Goal: Information Seeking & Learning: Learn about a topic

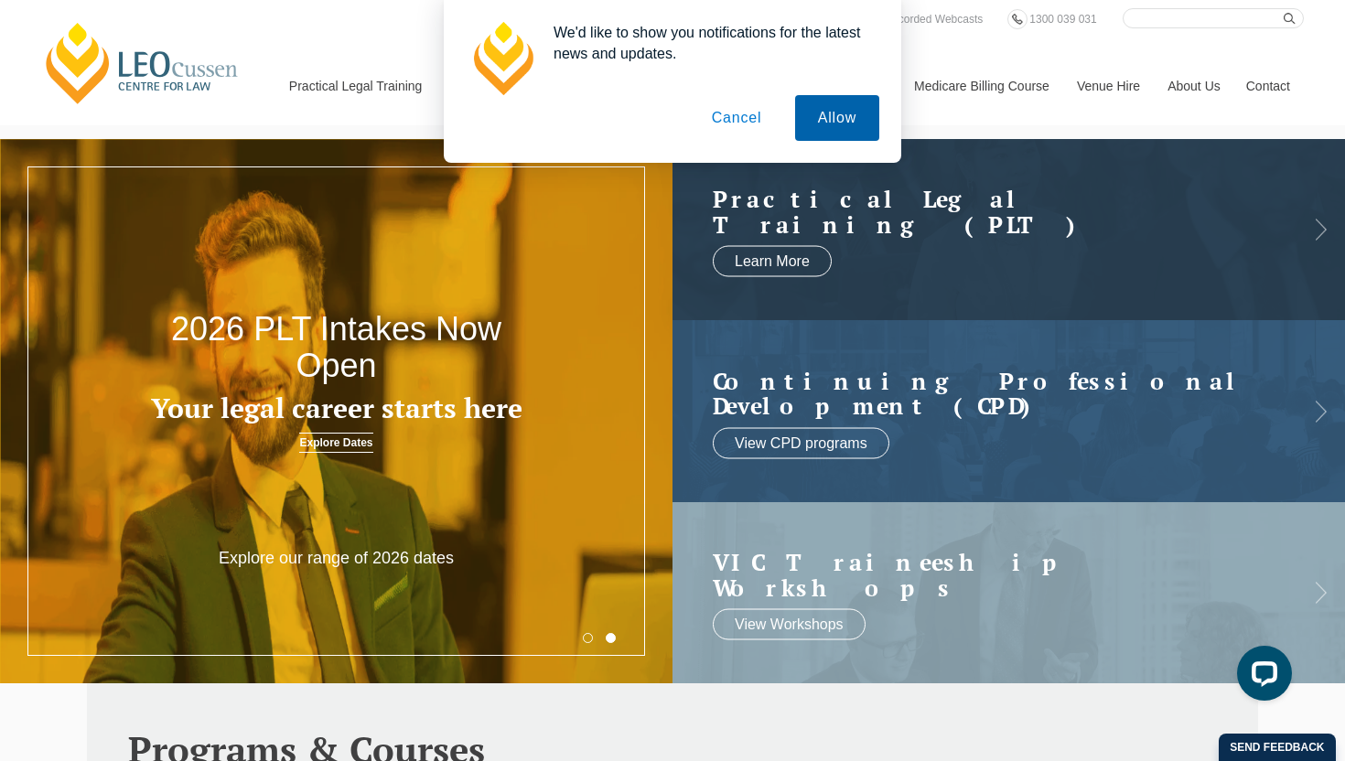
click at [839, 105] on button "Allow" at bounding box center [837, 118] width 84 height 46
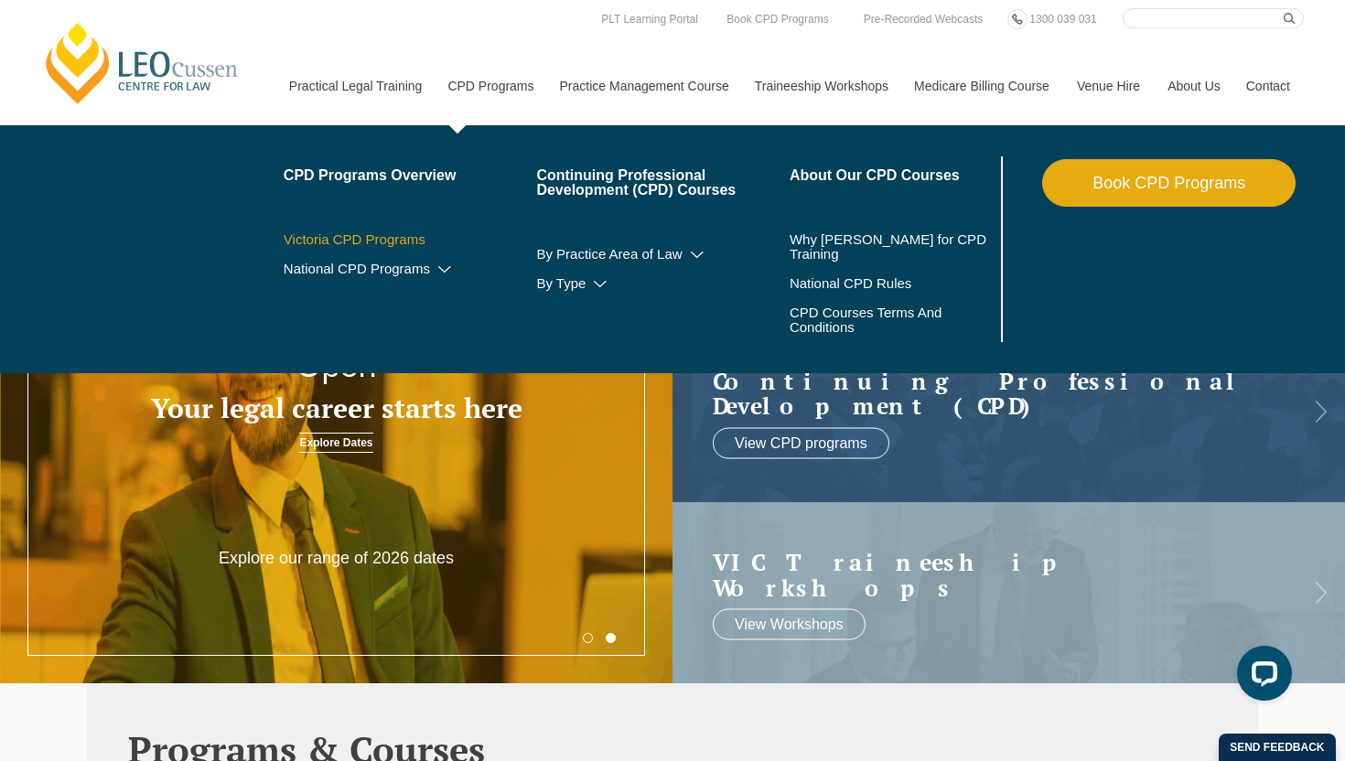
click at [367, 234] on link "Victoria CPD Programs" at bounding box center [410, 239] width 253 height 15
click at [365, 274] on link "National CPD Programs" at bounding box center [410, 269] width 253 height 15
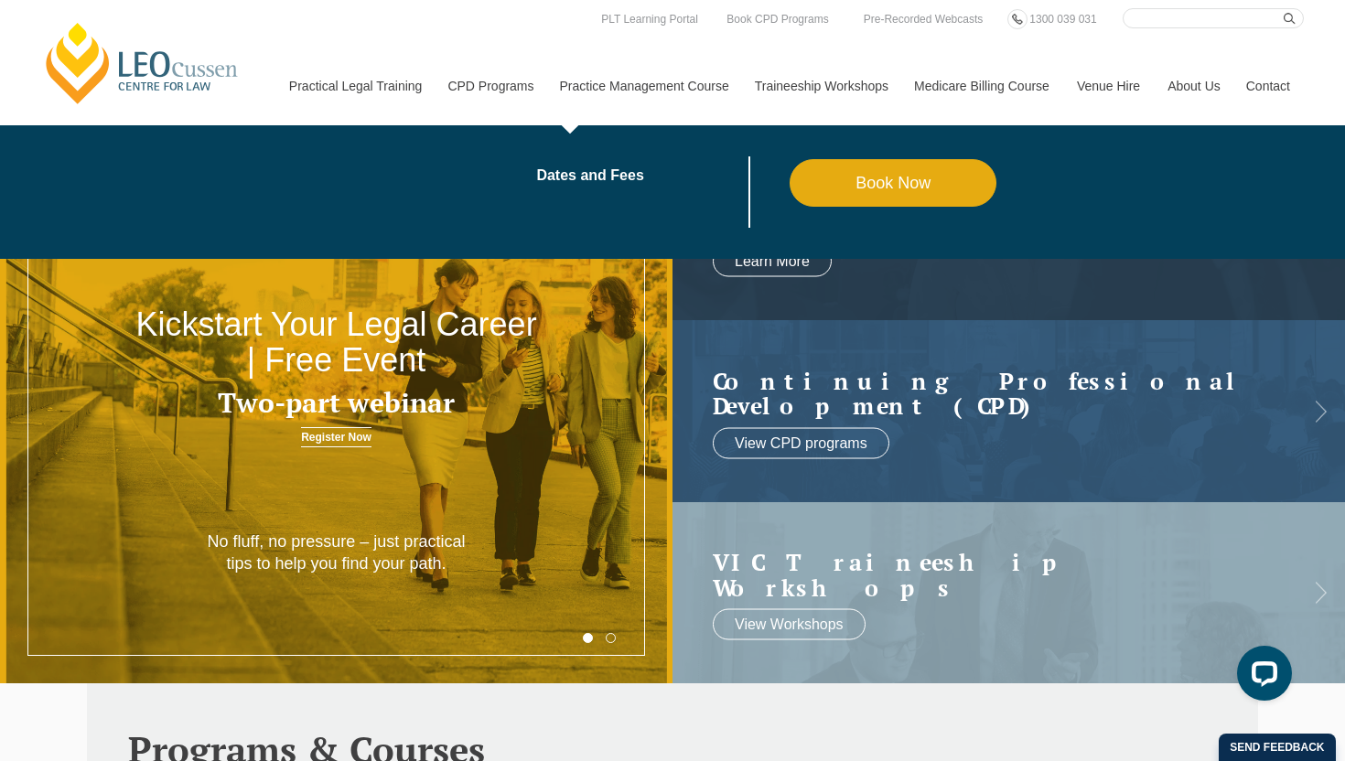
click at [659, 85] on link "Practice Management Course" at bounding box center [643, 86] width 195 height 79
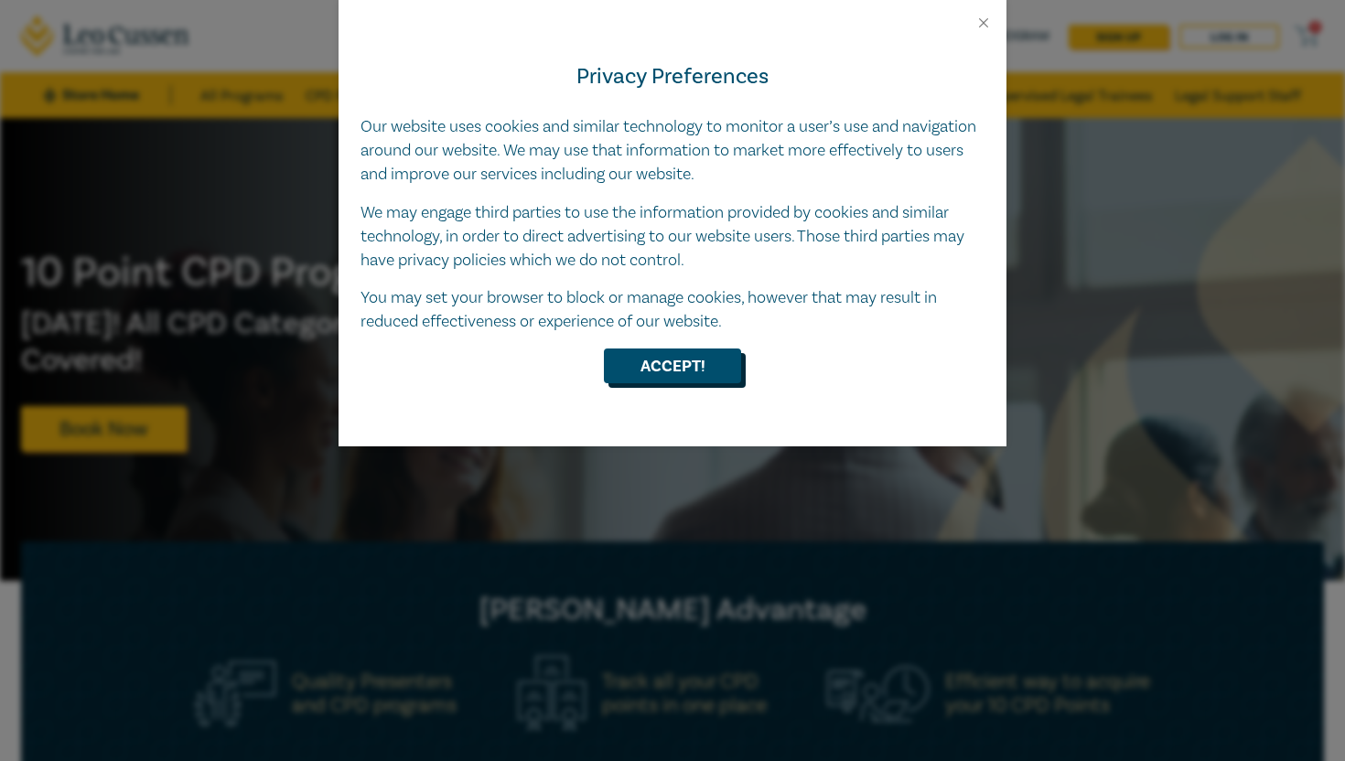
click at [695, 360] on button "Accept!" at bounding box center [672, 366] width 137 height 35
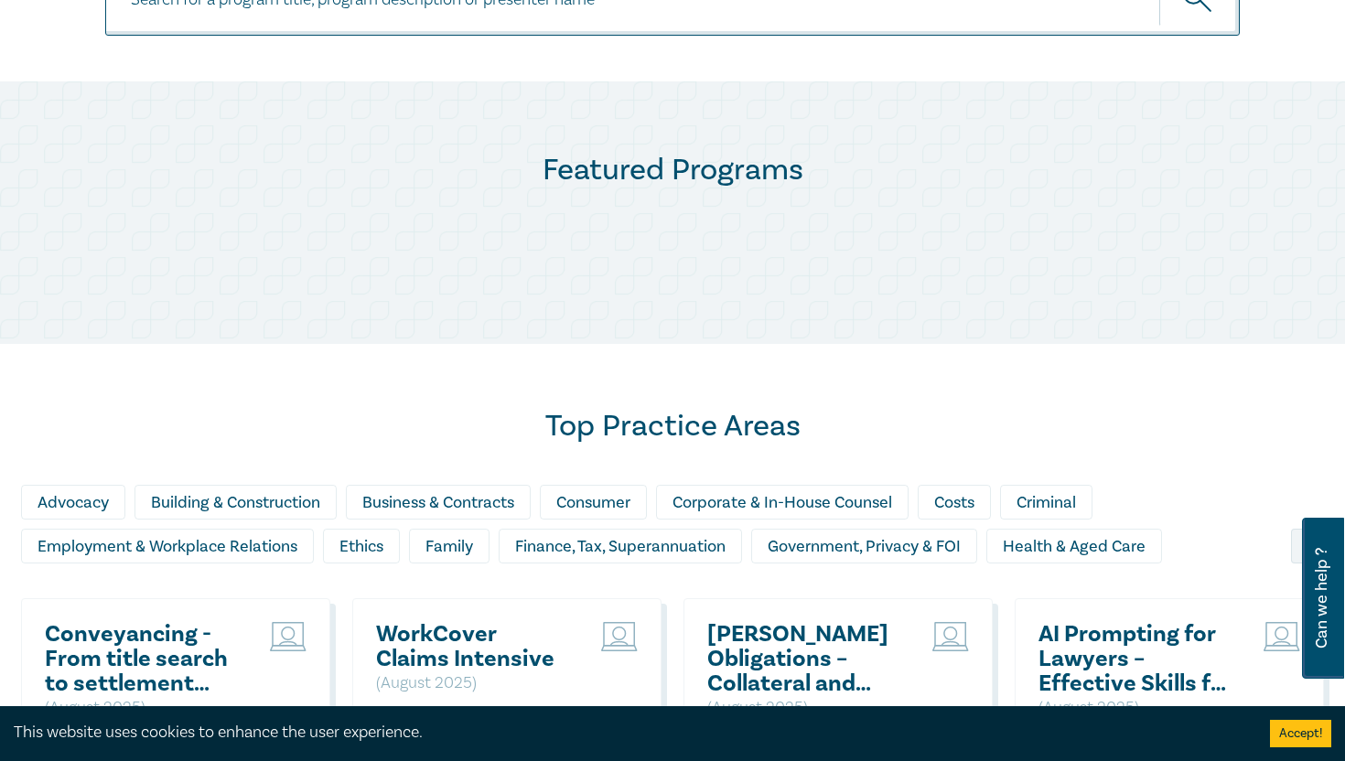
scroll to position [841, 0]
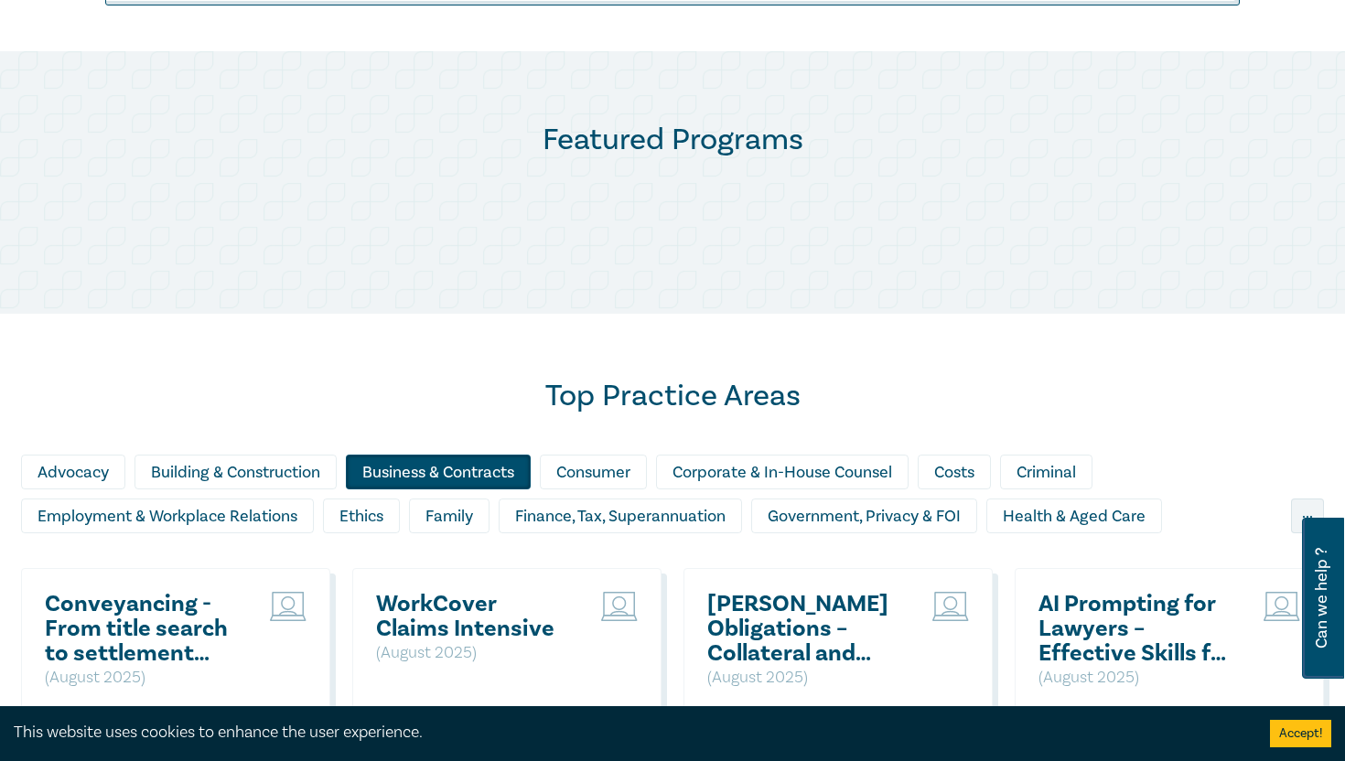
click at [413, 457] on div "Business & Contracts" at bounding box center [438, 472] width 185 height 35
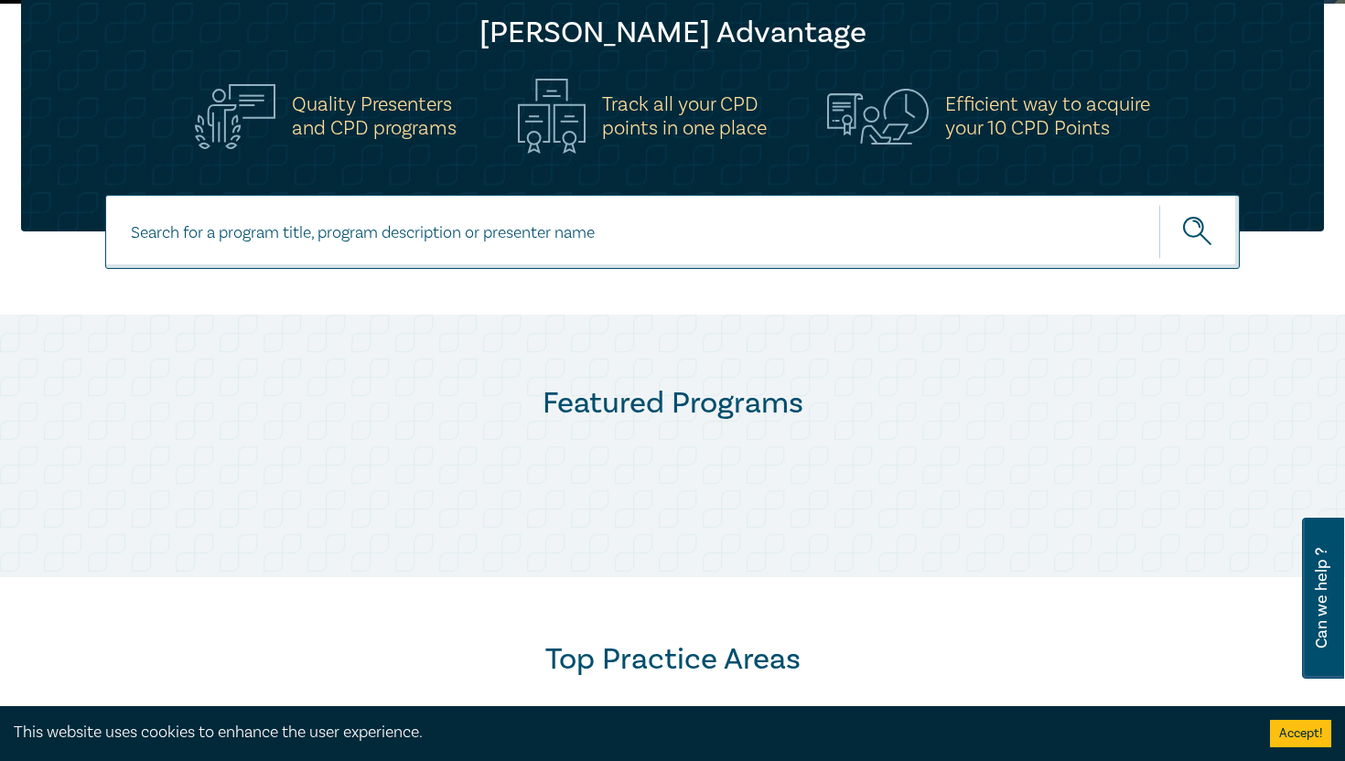
scroll to position [353, 0]
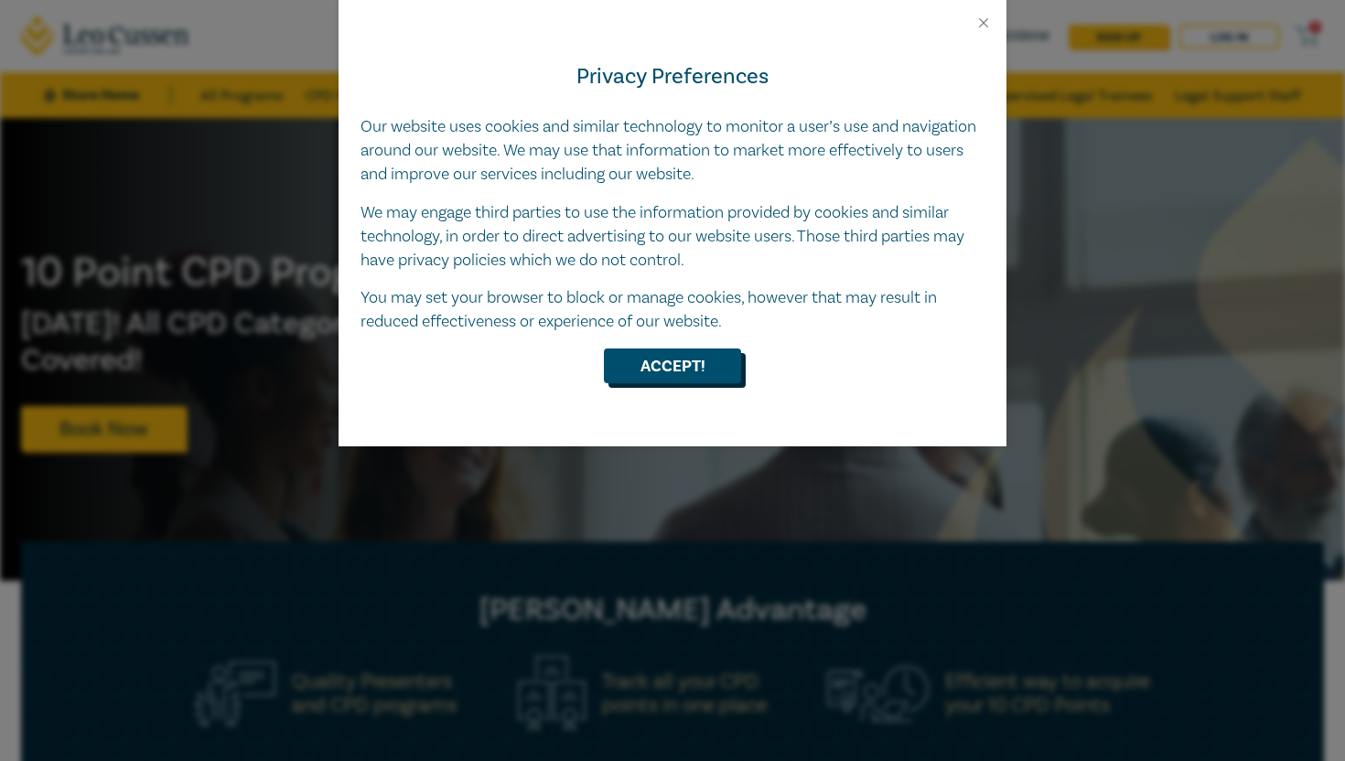
click at [649, 377] on button "Accept!" at bounding box center [672, 366] width 137 height 35
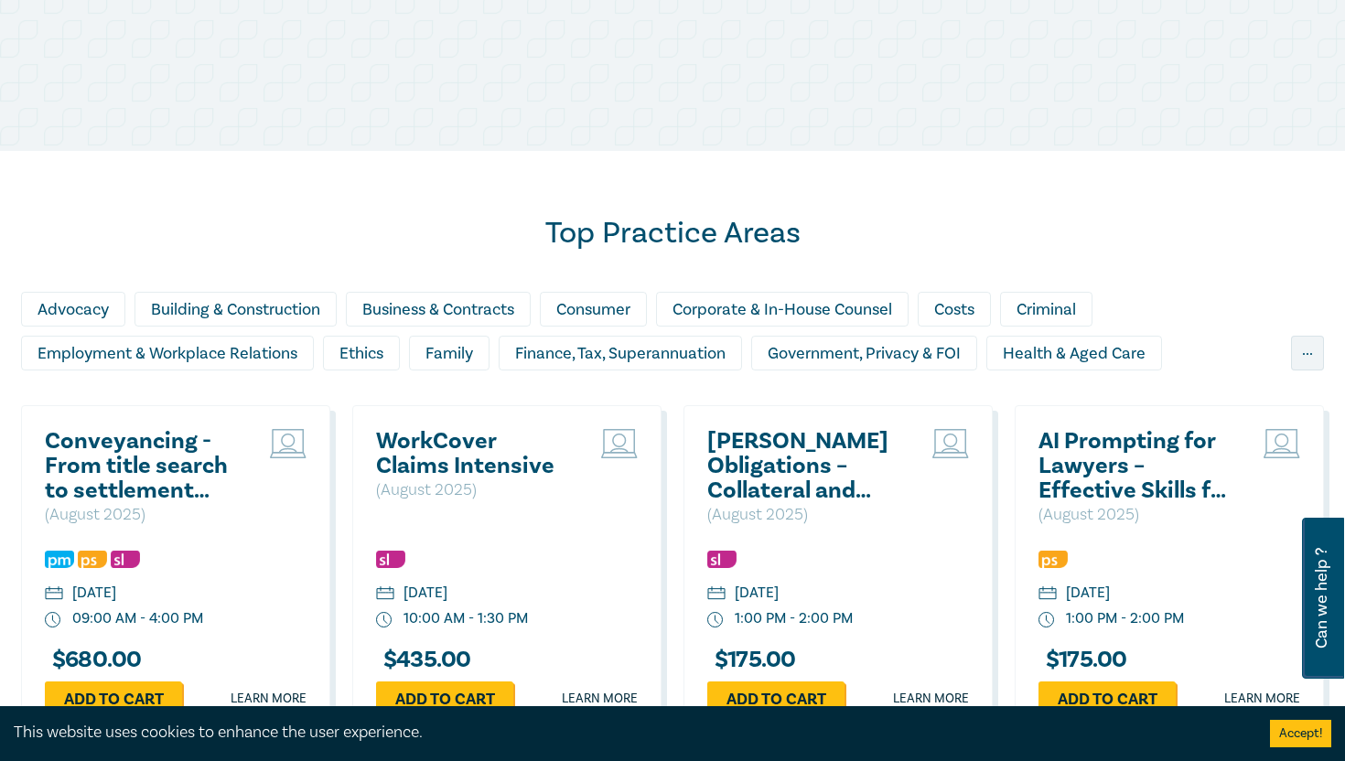
scroll to position [1032, 0]
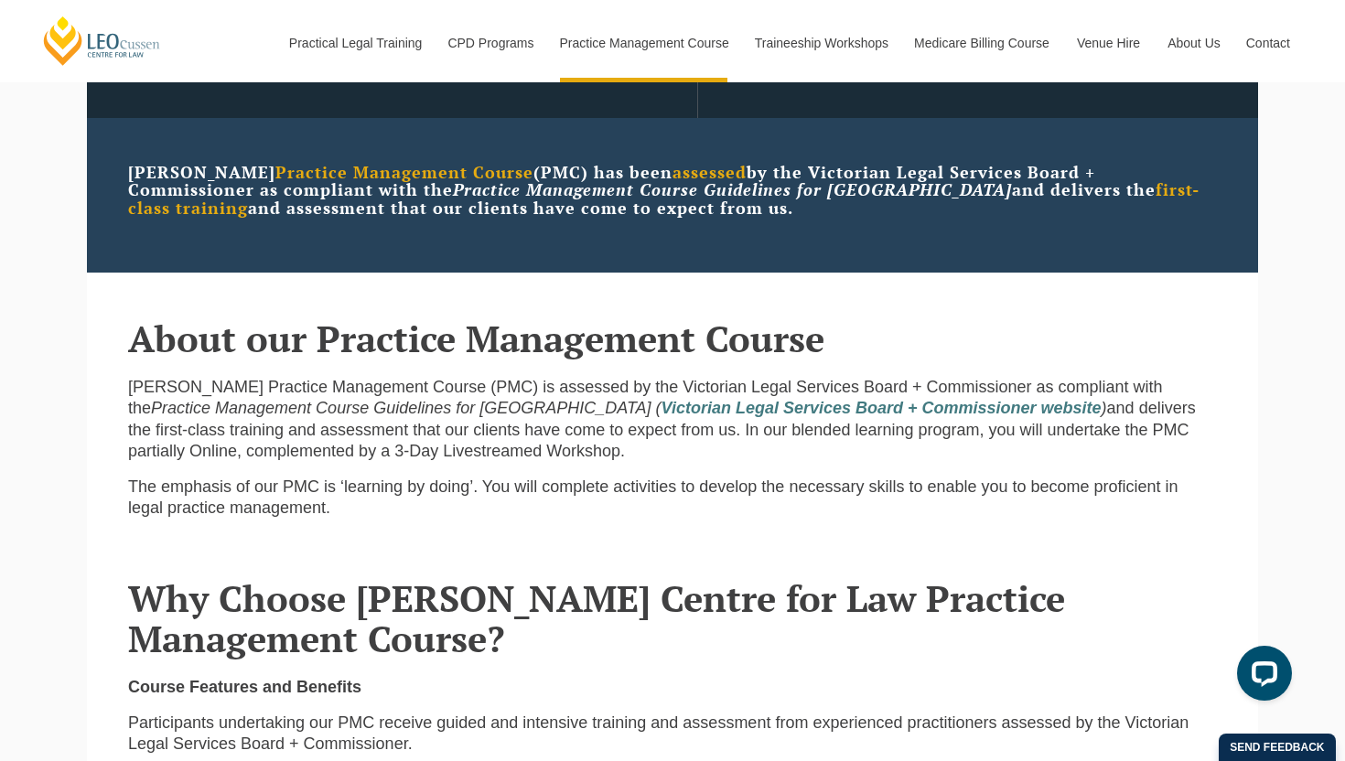
scroll to position [510, 0]
